Goal: Task Accomplishment & Management: Use online tool/utility

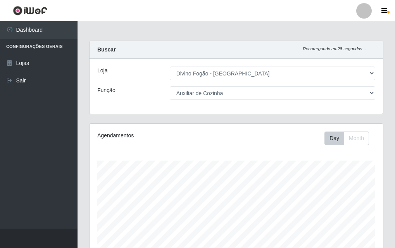
select select "499"
select select "9"
click at [29, 55] on link "Lojas" at bounding box center [38, 63] width 77 height 17
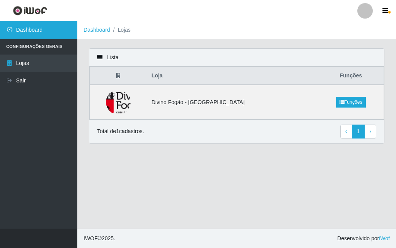
click at [22, 27] on link "Dashboard" at bounding box center [38, 29] width 77 height 17
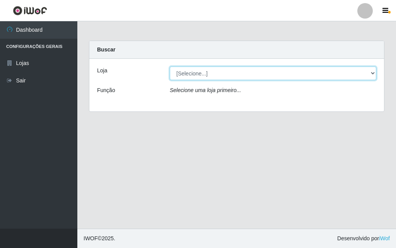
click at [247, 73] on select "[Selecione...] Divino Fogão - [GEOGRAPHIC_DATA]" at bounding box center [273, 74] width 207 height 14
select select "499"
click at [170, 67] on select "[Selecione...] Divino Fogão - [GEOGRAPHIC_DATA]" at bounding box center [273, 74] width 207 height 14
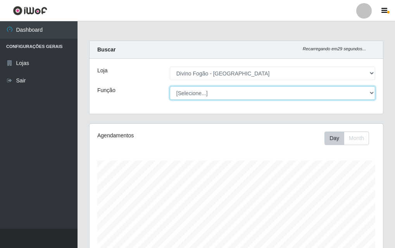
click at [238, 97] on select "[Selecione...] ASG ASG + ASG ++ Auxiliar de Cozinha Auxiliar de Cozinha + Auxil…" at bounding box center [272, 93] width 205 height 14
click at [170, 86] on select "[Selecione...] ASG ASG + ASG ++ Auxiliar de Cozinha Auxiliar de Cozinha + Auxil…" at bounding box center [272, 93] width 205 height 14
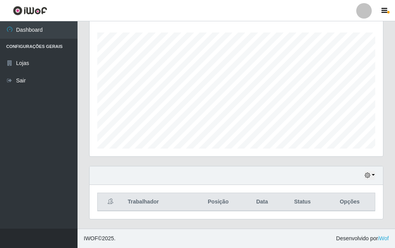
scroll to position [0, 0]
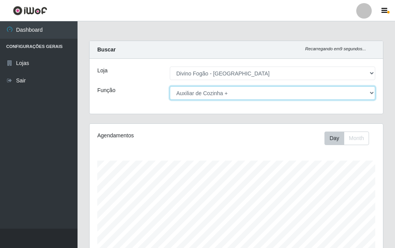
click at [216, 94] on select "[Selecione...] ASG ASG + ASG ++ Auxiliar de Cozinha Auxiliar de Cozinha + Auxil…" at bounding box center [272, 93] width 205 height 14
click at [170, 86] on select "[Selecione...] ASG ASG + ASG ++ Auxiliar de Cozinha Auxiliar de Cozinha + Auxil…" at bounding box center [272, 93] width 205 height 14
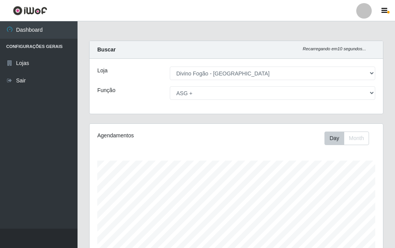
click at [262, 100] on div "Loja [Selecione...] Divino Fogão - Campina Grande Função [Selecione...] ASG ASG…" at bounding box center [235, 86] width 293 height 55
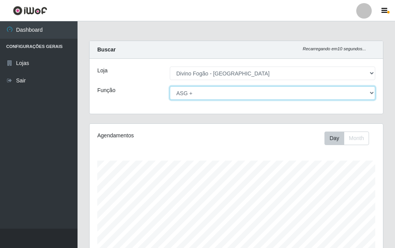
click at [261, 91] on select "[Selecione...] ASG ASG + ASG ++ Auxiliar de Cozinha Auxiliar de Cozinha + Auxil…" at bounding box center [272, 93] width 205 height 14
click at [170, 86] on select "[Selecione...] ASG ASG + ASG ++ Auxiliar de Cozinha Auxiliar de Cozinha + Auxil…" at bounding box center [272, 93] width 205 height 14
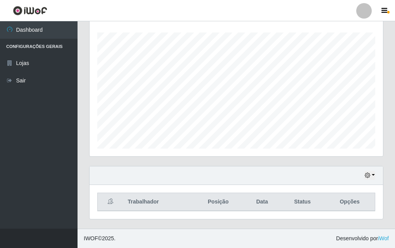
click at [372, 165] on div "Agendamentos Day Month" at bounding box center [235, 80] width 305 height 171
click at [383, 154] on div "Agendamentos Day Month" at bounding box center [235, 80] width 305 height 171
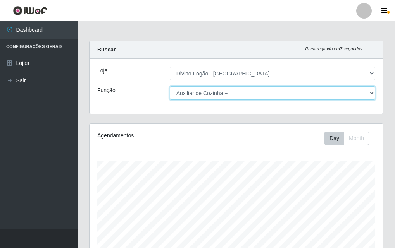
click at [245, 97] on select "[Selecione...] ASG ASG + ASG ++ Auxiliar de Cozinha Auxiliar de Cozinha + Auxil…" at bounding box center [272, 93] width 205 height 14
click at [170, 86] on select "[Selecione...] ASG ASG + ASG ++ Auxiliar de Cozinha Auxiliar de Cozinha + Auxil…" at bounding box center [272, 93] width 205 height 14
click at [219, 96] on select "[Selecione...] ASG ASG + ASG ++ Auxiliar de Cozinha Auxiliar de Cozinha + Auxil…" at bounding box center [272, 93] width 205 height 14
select select "94"
click at [170, 86] on select "[Selecione...] ASG ASG + ASG ++ Auxiliar de Cozinha Auxiliar de Cozinha + Auxil…" at bounding box center [272, 93] width 205 height 14
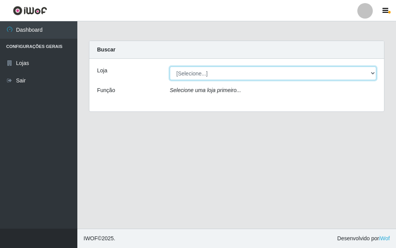
click at [236, 74] on select "[Selecione...] Divino Fogão - [GEOGRAPHIC_DATA]" at bounding box center [273, 74] width 207 height 14
select select "499"
click at [170, 67] on select "[Selecione...] Divino Fogão - [GEOGRAPHIC_DATA]" at bounding box center [273, 74] width 207 height 14
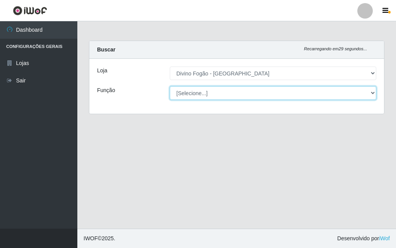
drag, startPoint x: 236, startPoint y: 95, endPoint x: 234, endPoint y: 99, distance: 4.2
click at [236, 95] on select "[Selecione...] ASG ASG + ASG ++ Auxiliar de Cozinha Auxiliar de Cozinha + Auxil…" at bounding box center [273, 93] width 207 height 14
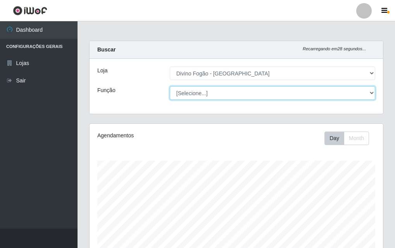
scroll to position [161, 293]
click at [170, 86] on select "[Selecione...] ASG ASG + ASG ++ Auxiliar de Cozinha Auxiliar de Cozinha + Auxil…" at bounding box center [272, 93] width 205 height 14
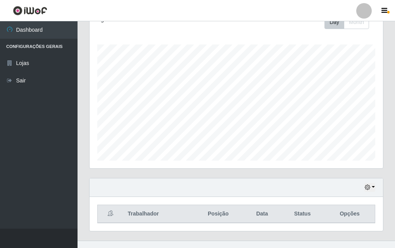
scroll to position [128, 0]
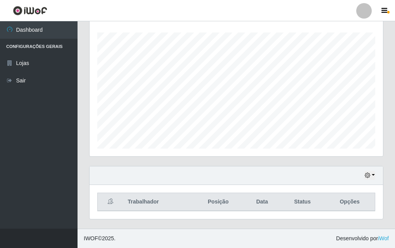
click at [383, 102] on div "Agendamentos Day Month" at bounding box center [236, 75] width 294 height 161
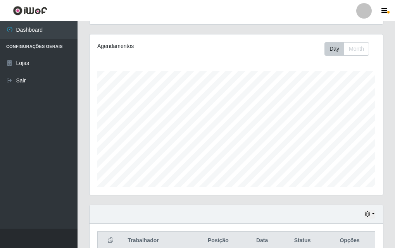
scroll to position [0, 0]
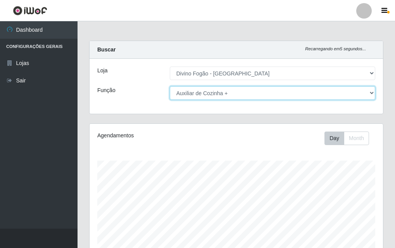
click at [260, 93] on select "[Selecione...] ASG ASG + ASG ++ Auxiliar de Cozinha Auxiliar de Cozinha + Auxil…" at bounding box center [272, 93] width 205 height 14
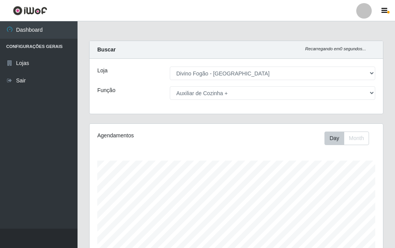
click at [147, 140] on div "Agendamentos" at bounding box center [151, 139] width 120 height 14
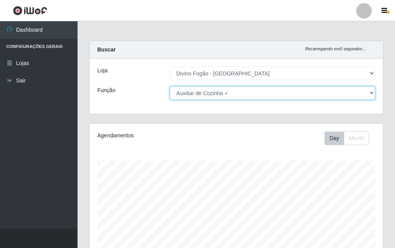
click at [287, 91] on select "[Selecione...] ASG ASG + ASG ++ Auxiliar de Cozinha Auxiliar de Cozinha + Auxil…" at bounding box center [272, 93] width 205 height 14
click at [170, 86] on select "[Selecione...] ASG ASG + ASG ++ Auxiliar de Cozinha Auxiliar de Cozinha + Auxil…" at bounding box center [272, 93] width 205 height 14
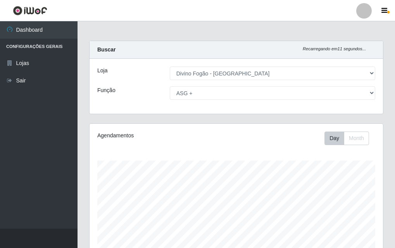
click at [211, 141] on div "Agendamentos" at bounding box center [151, 139] width 120 height 14
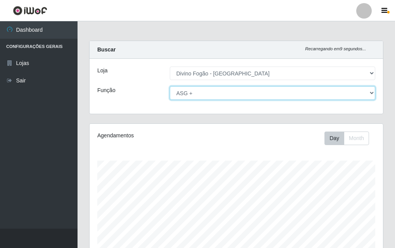
click at [215, 91] on select "[Selecione...] ASG ASG + ASG ++ Auxiliar de Cozinha Auxiliar de Cozinha + Auxil…" at bounding box center [272, 93] width 205 height 14
select select "9"
click at [170, 86] on select "[Selecione...] ASG ASG + ASG ++ Auxiliar de Cozinha Auxiliar de Cozinha + Auxil…" at bounding box center [272, 93] width 205 height 14
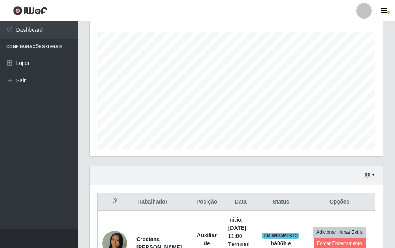
scroll to position [257, 0]
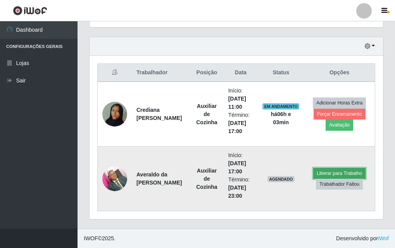
click at [336, 174] on button "Liberar para Trabalho" at bounding box center [339, 173] width 52 height 11
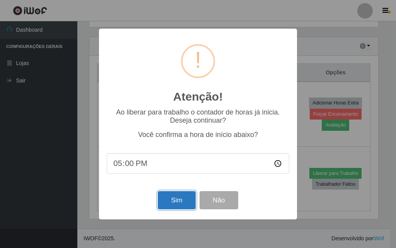
drag, startPoint x: 173, startPoint y: 204, endPoint x: 177, endPoint y: 192, distance: 11.9
click at [174, 202] on button "Sim" at bounding box center [177, 200] width 38 height 18
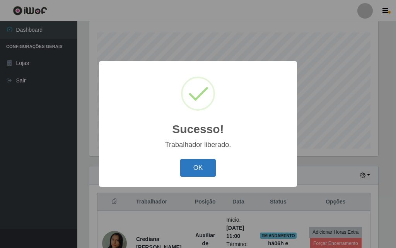
click at [200, 171] on button "OK" at bounding box center [198, 168] width 36 height 18
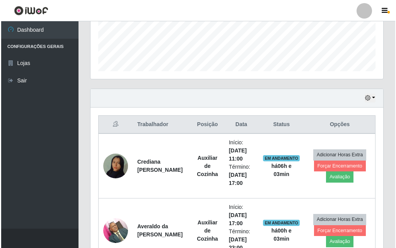
scroll to position [244, 0]
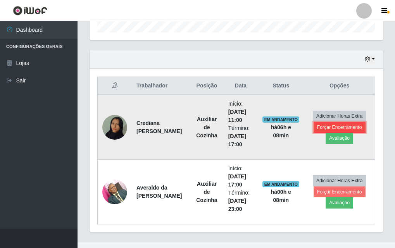
click at [321, 129] on button "Forçar Encerramento" at bounding box center [339, 127] width 52 height 11
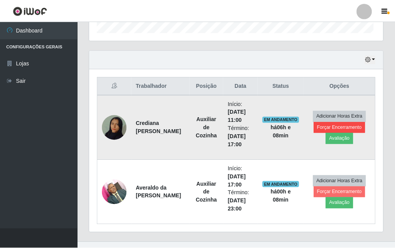
scroll to position [161, 289]
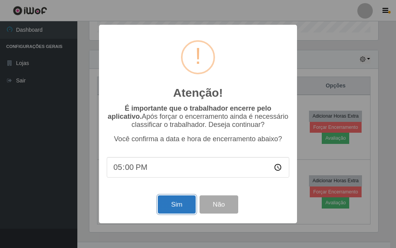
click at [181, 205] on button "Sim" at bounding box center [177, 205] width 38 height 18
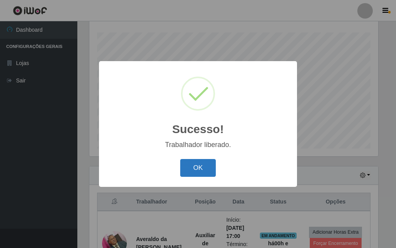
click at [194, 174] on button "OK" at bounding box center [198, 168] width 36 height 18
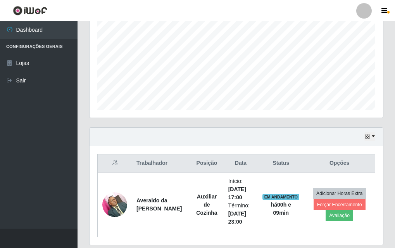
scroll to position [193, 0]
